Goal: Task Accomplishment & Management: Manage account settings

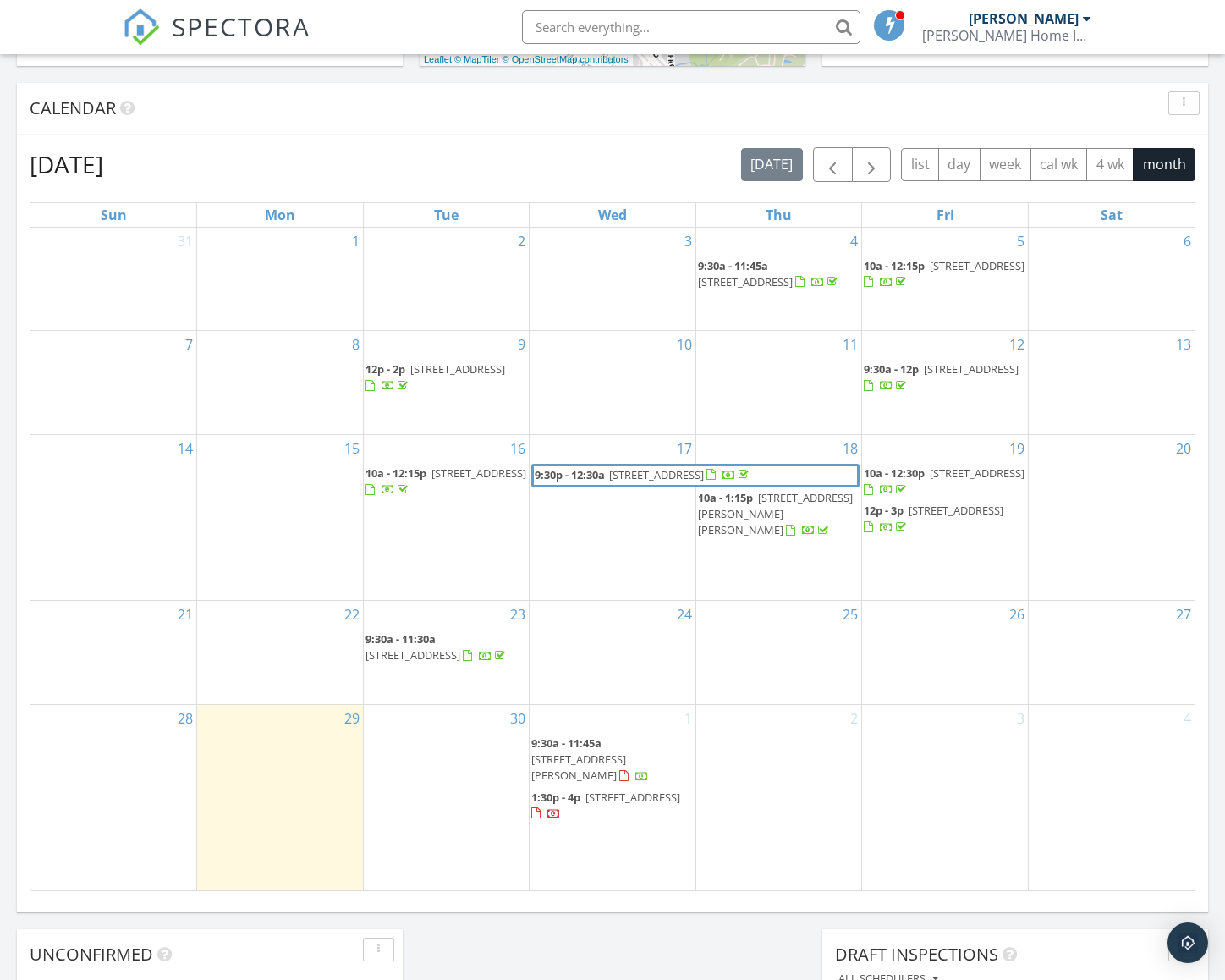
scroll to position [627, 0]
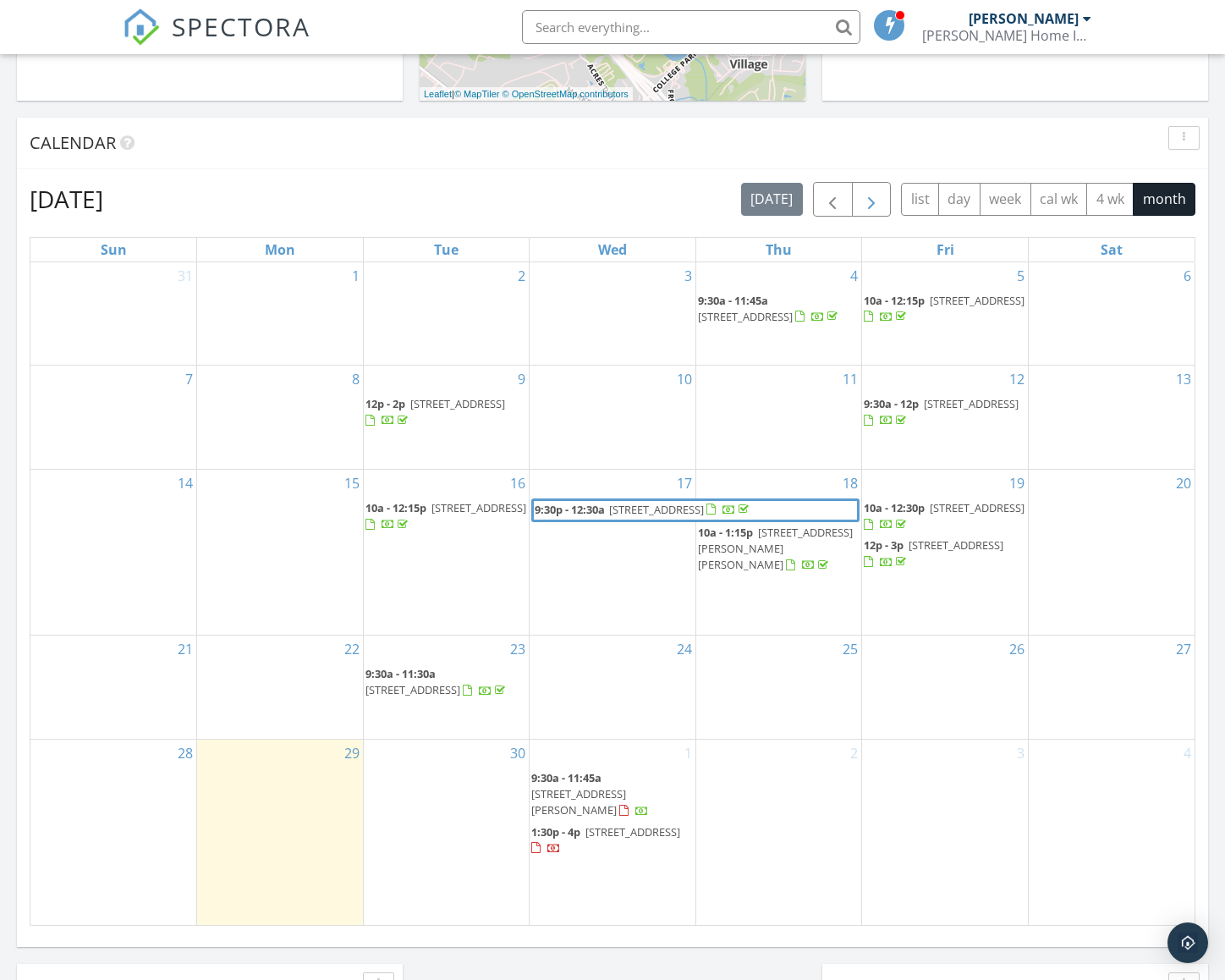
click at [878, 210] on span "button" at bounding box center [872, 200] width 21 height 21
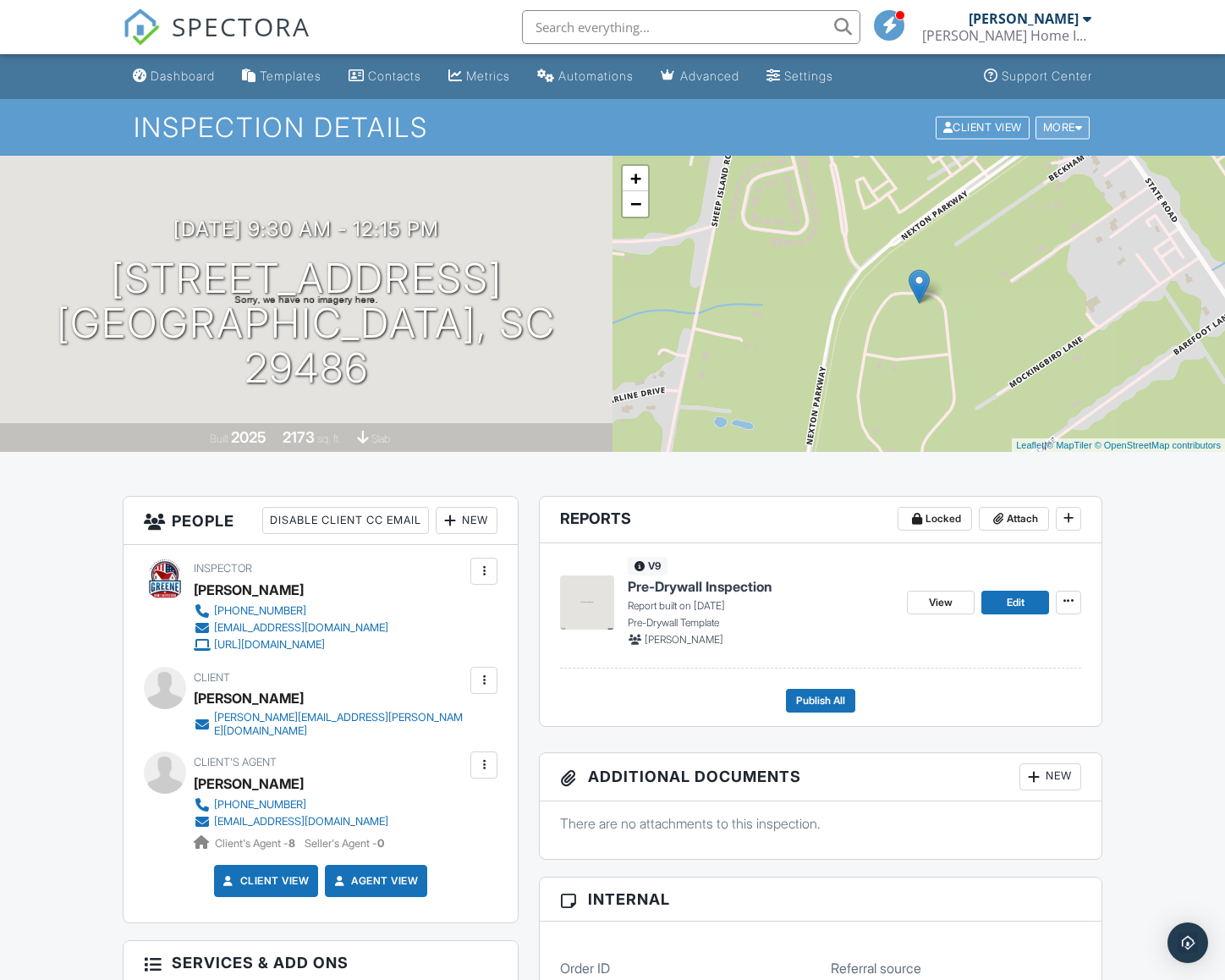
click at [1059, 131] on div "More" at bounding box center [1063, 127] width 55 height 23
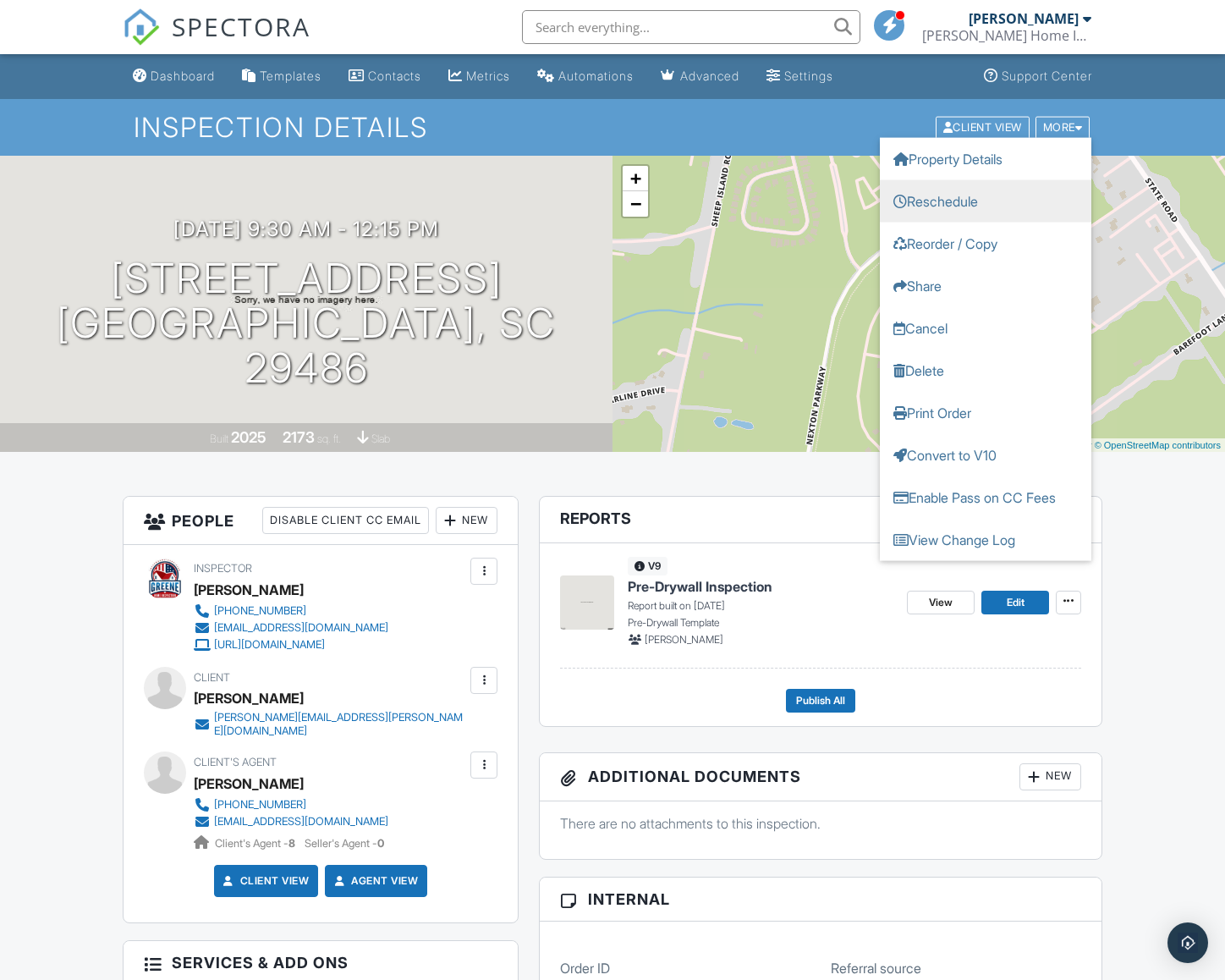
click at [969, 199] on link "Reschedule" at bounding box center [986, 201] width 212 height 42
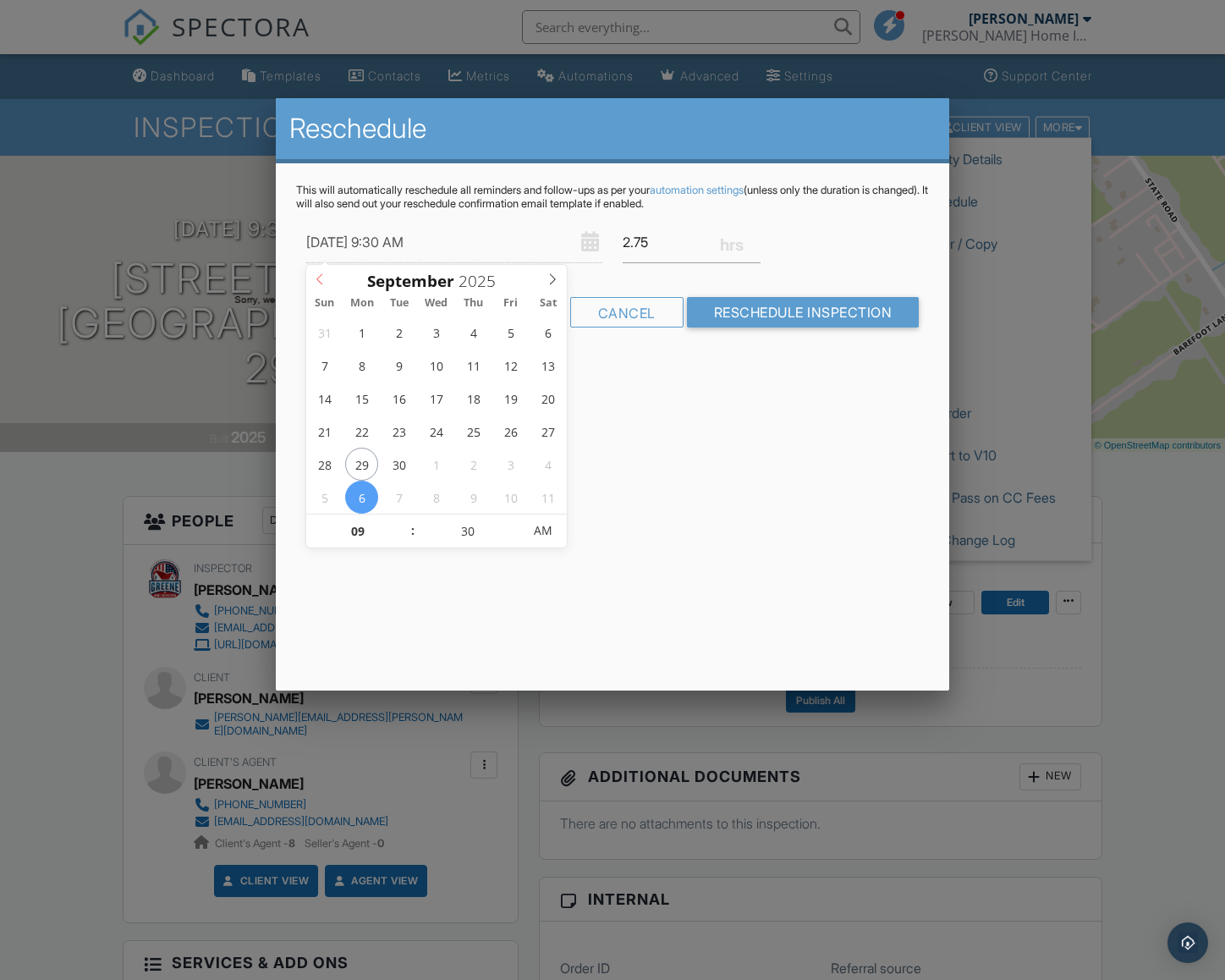
click at [314, 280] on icon at bounding box center [319, 279] width 12 height 12
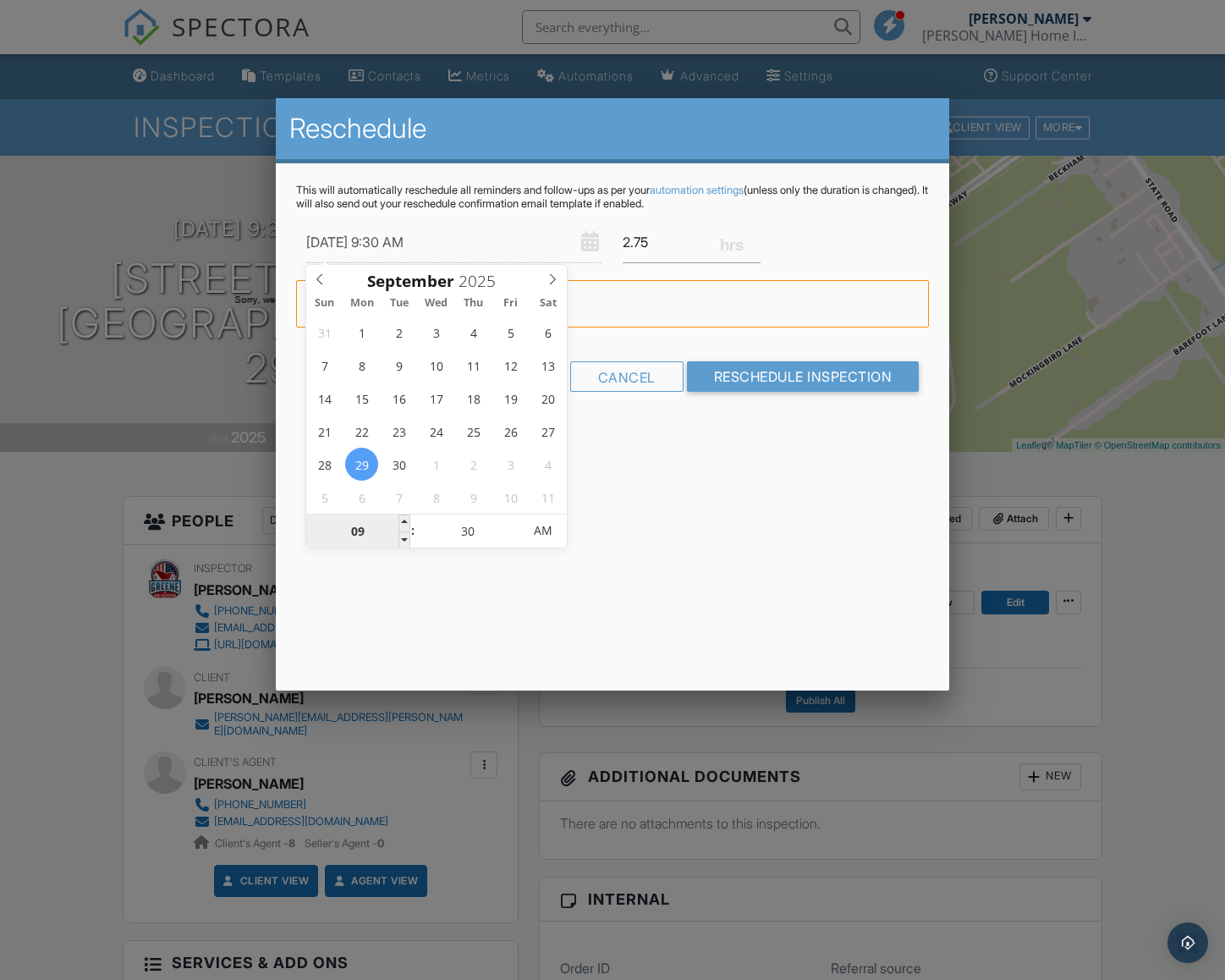
type input "09/29/2025 1:30 AM"
type input "01"
type input "09/29/2025 10:30 AM"
type input "10"
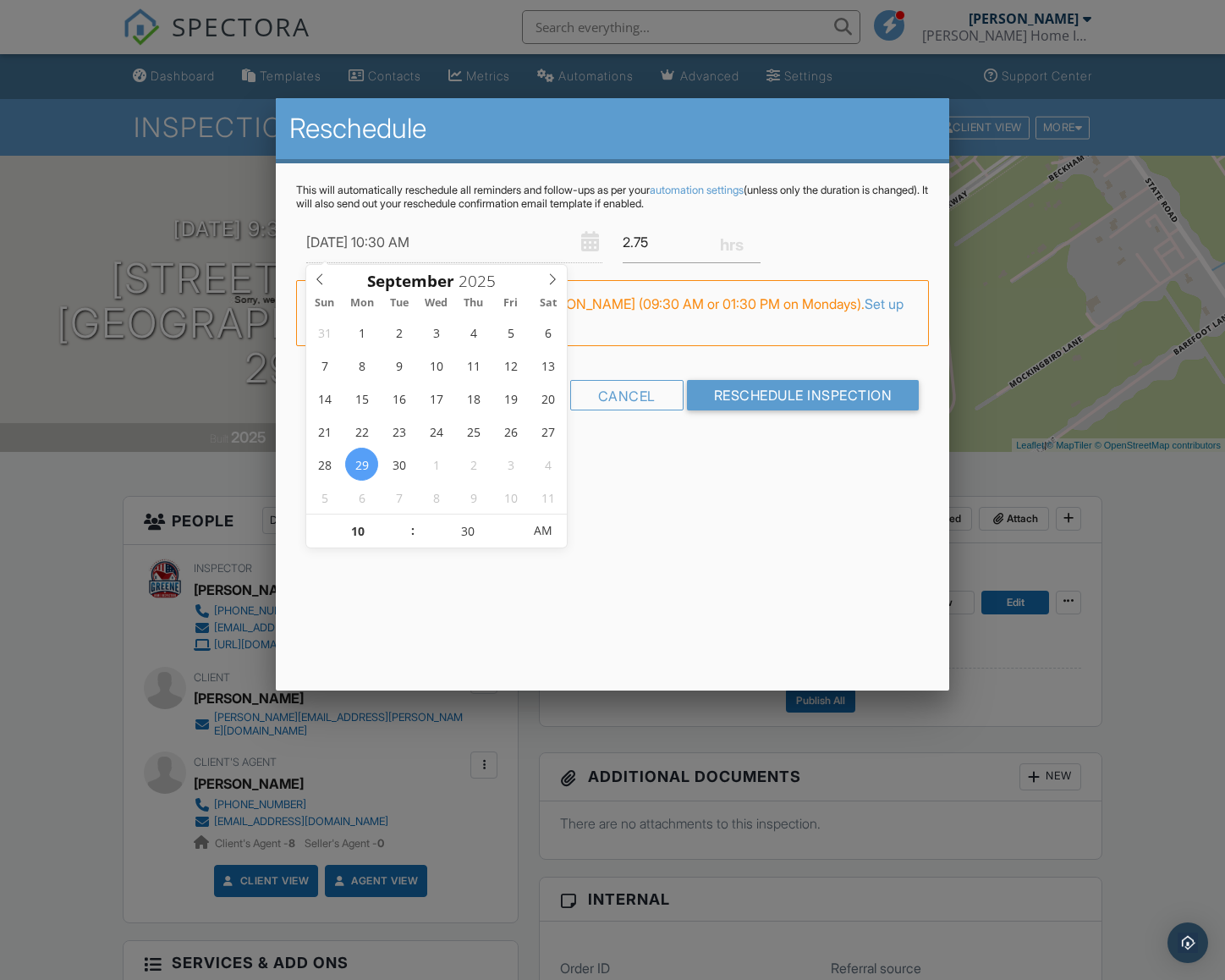
click at [750, 538] on div "Reschedule This will automatically reschedule all reminders and follow-ups as p…" at bounding box center [612, 394] width 673 height 592
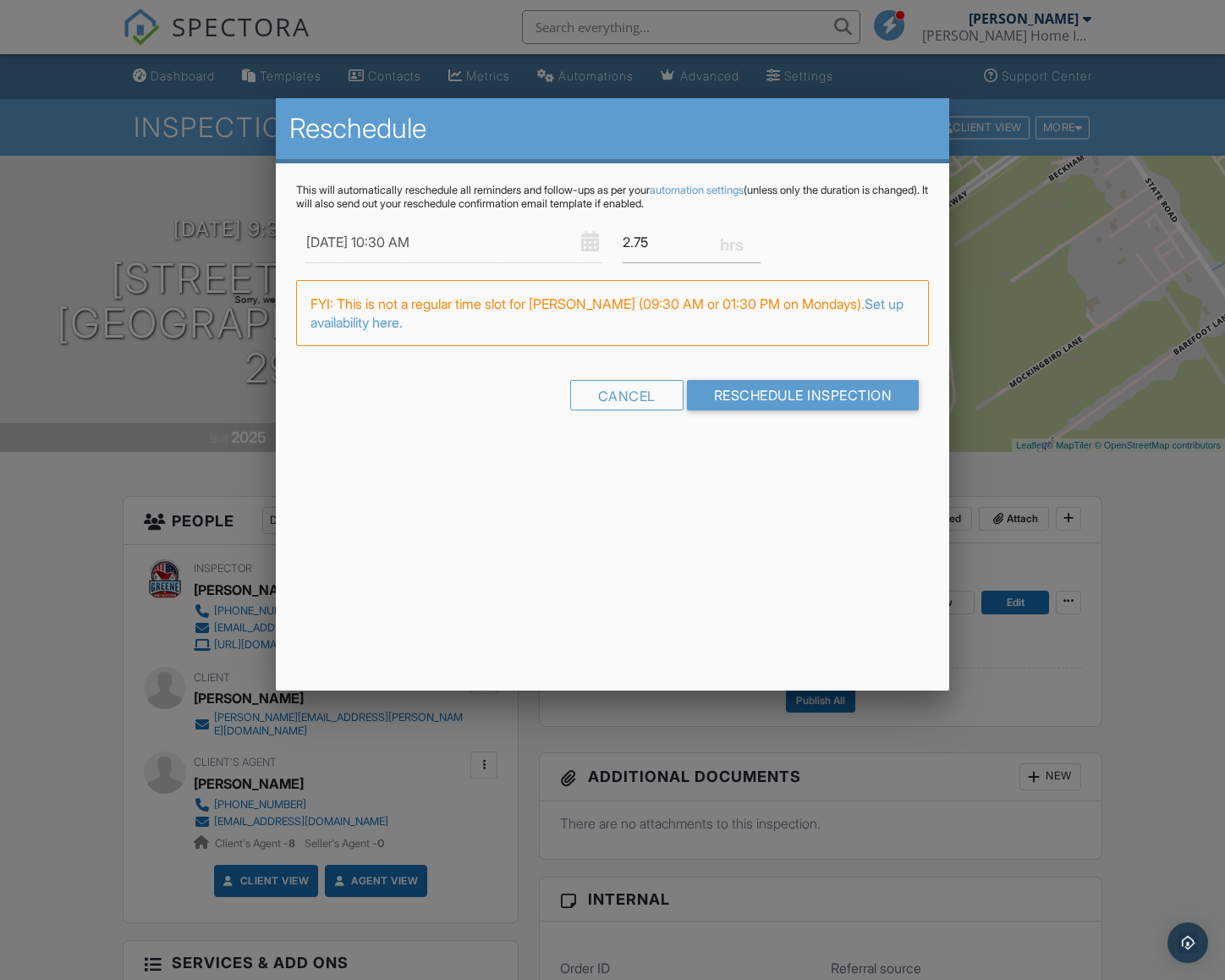
click at [770, 396] on input "Reschedule Inspection" at bounding box center [803, 394] width 233 height 30
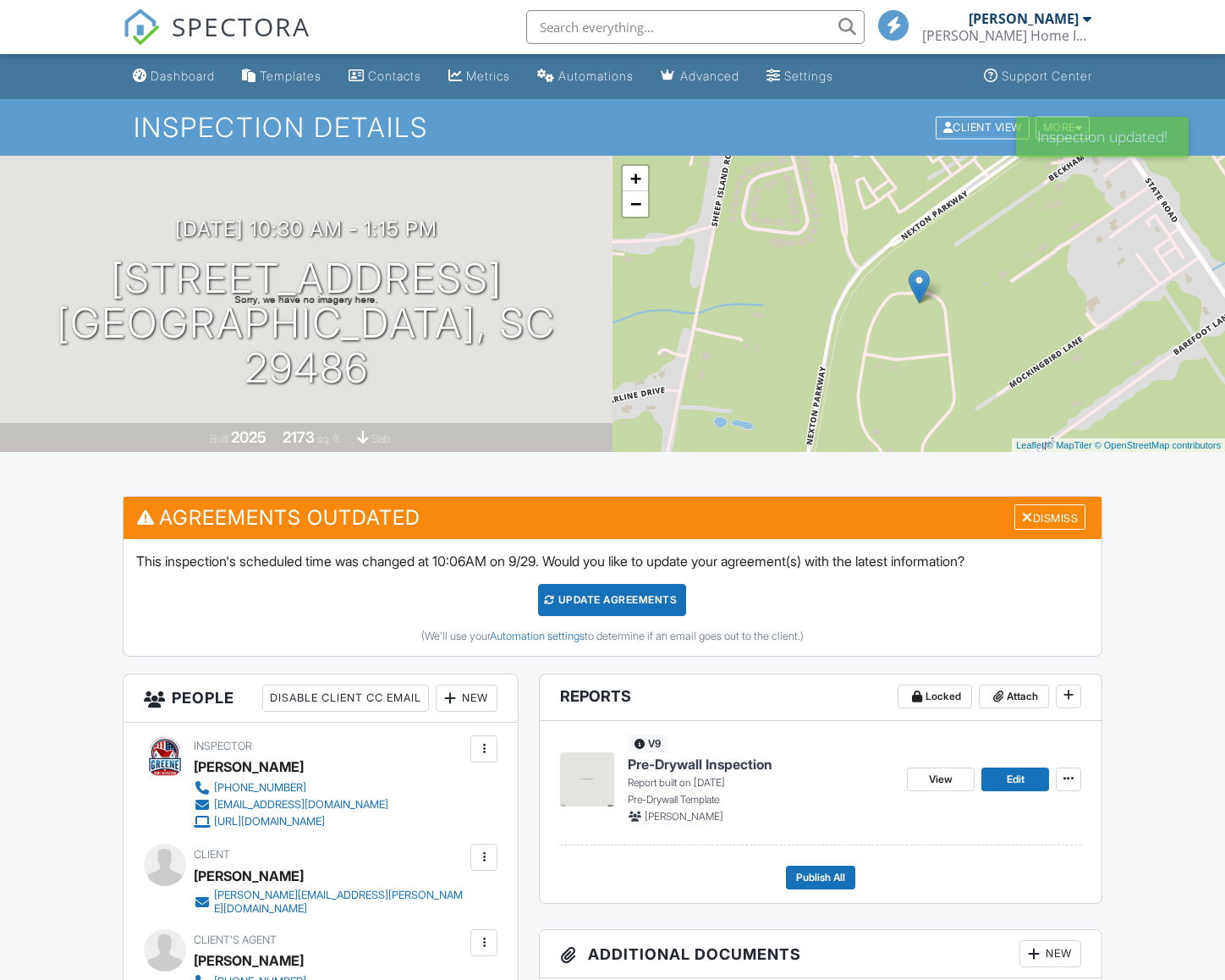
click at [642, 600] on div "Update Agreements" at bounding box center [612, 600] width 148 height 32
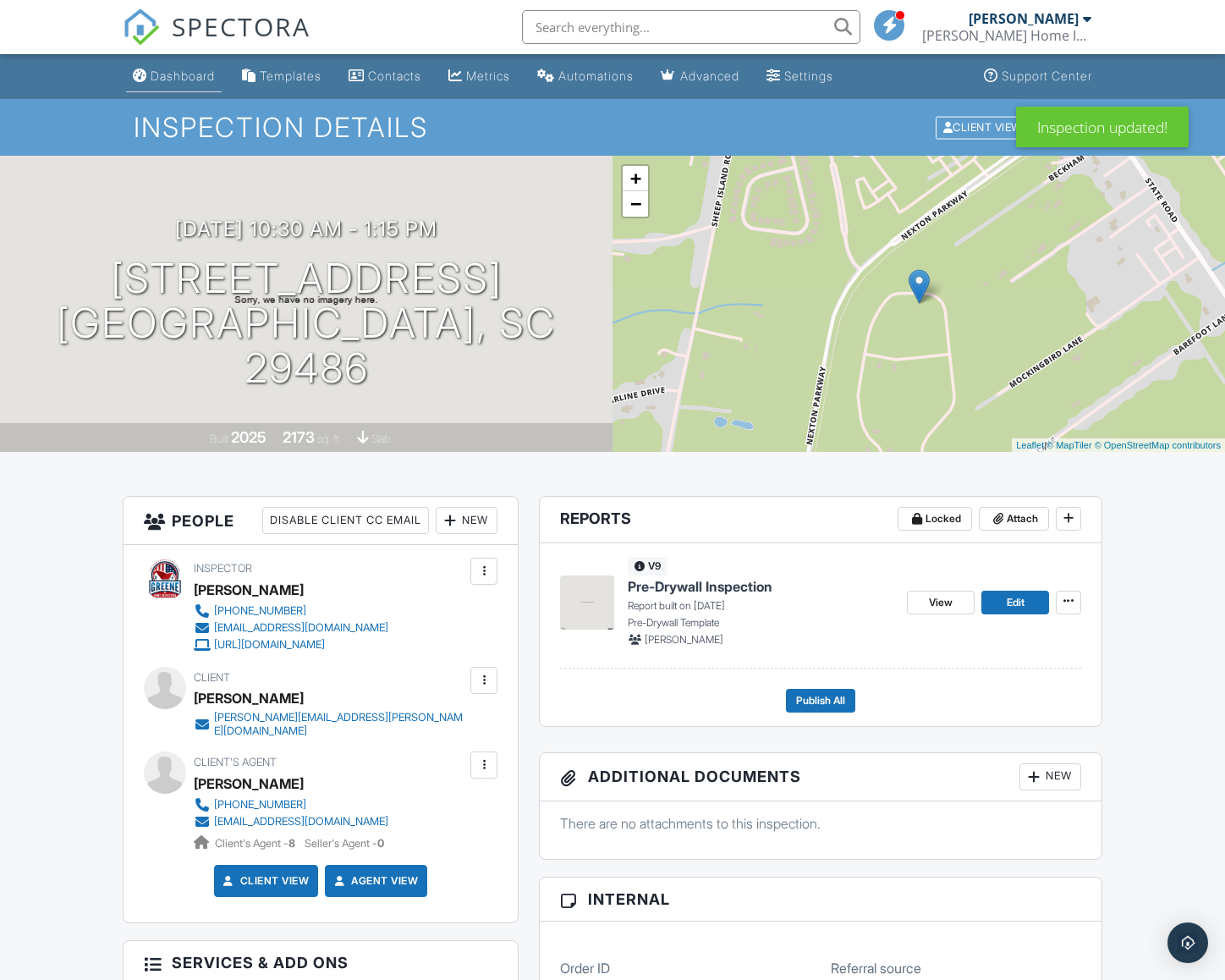
click at [175, 64] on link "Dashboard" at bounding box center [174, 76] width 96 height 31
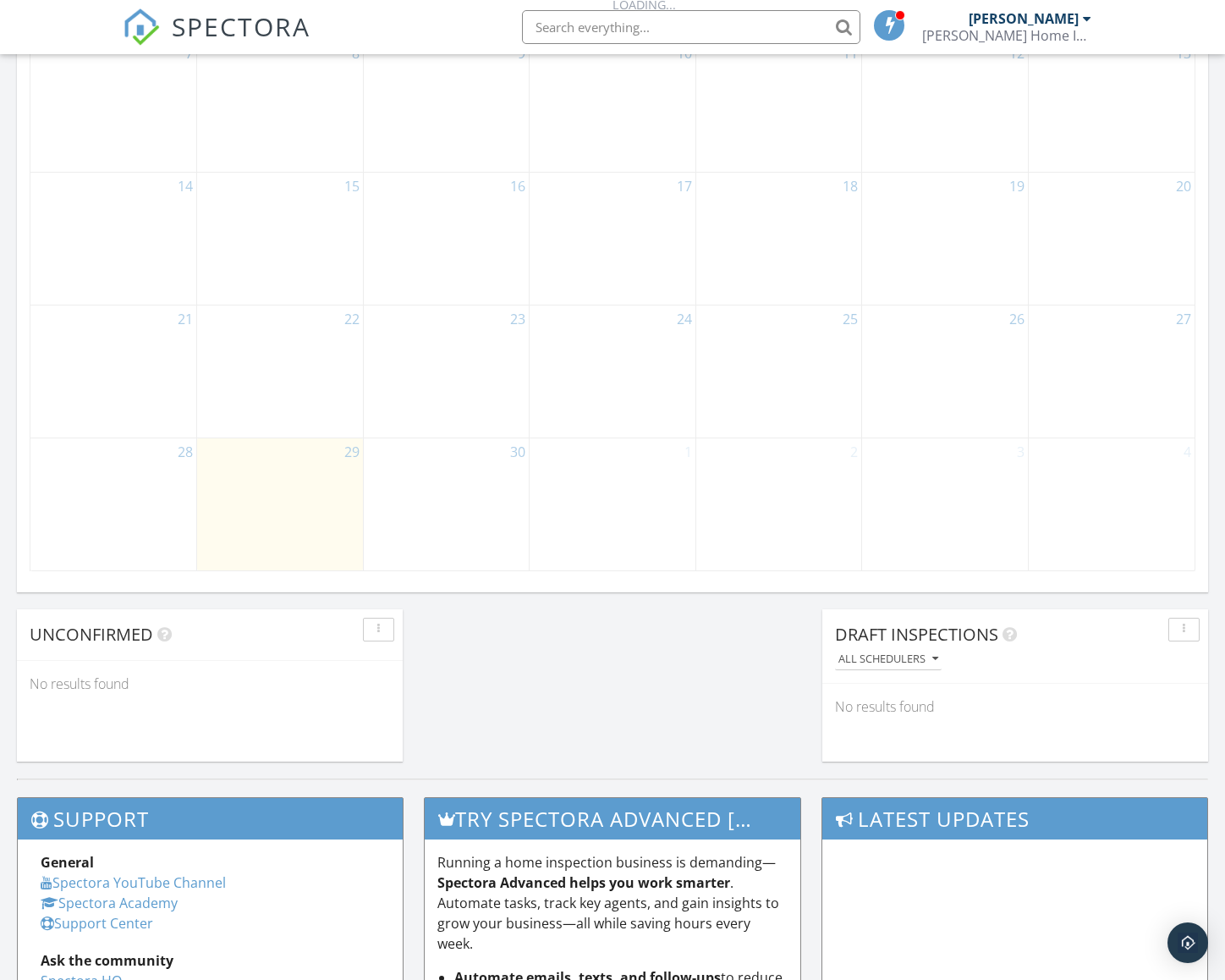
scroll to position [1061, 0]
